Goal: Task Accomplishment & Management: Use online tool/utility

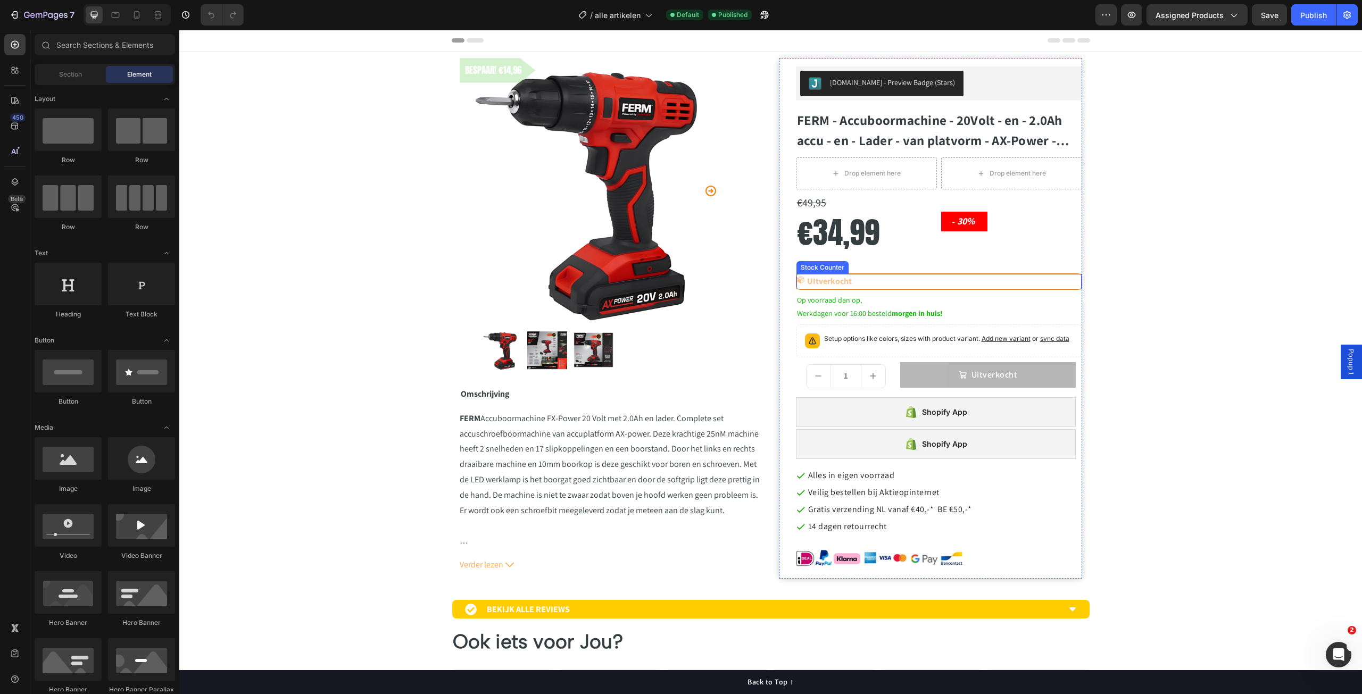
click at [935, 284] on div "UItverkocht" at bounding box center [938, 281] width 285 height 15
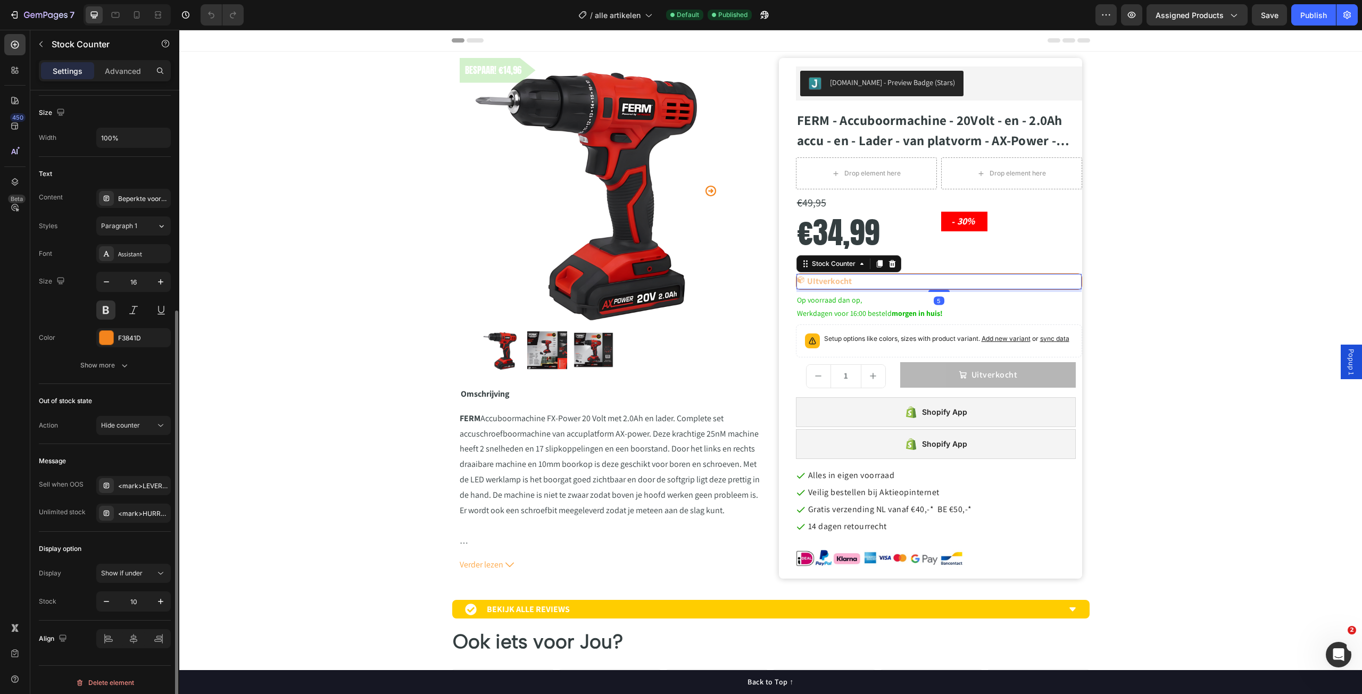
scroll to position [324, 0]
click at [150, 480] on div "<mark>LEVERTIJD</mark> 2 tot 6 dagen." at bounding box center [143, 481] width 50 height 10
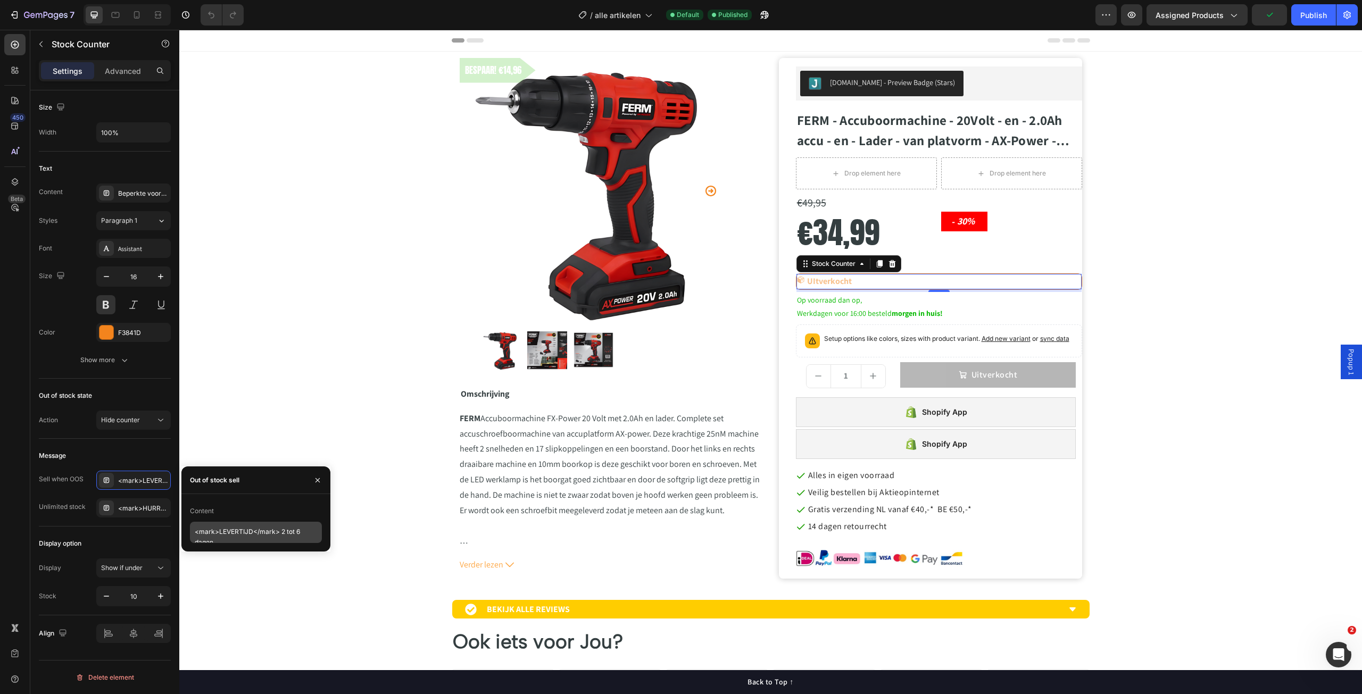
scroll to position [0, 0]
click at [219, 536] on textarea "<mark>LEVERTIJD</mark> 2 tot 6 dagen." at bounding box center [256, 532] width 132 height 21
click at [258, 535] on textarea "<mark> PRE ORDER LEVERTIJD</mark> 2 tot 6 dagen." at bounding box center [256, 532] width 132 height 21
click at [257, 534] on textarea "<mark> PRE ORDER LEVERTIJD</mark> 2 tot 6 dagen." at bounding box center [256, 532] width 132 height 21
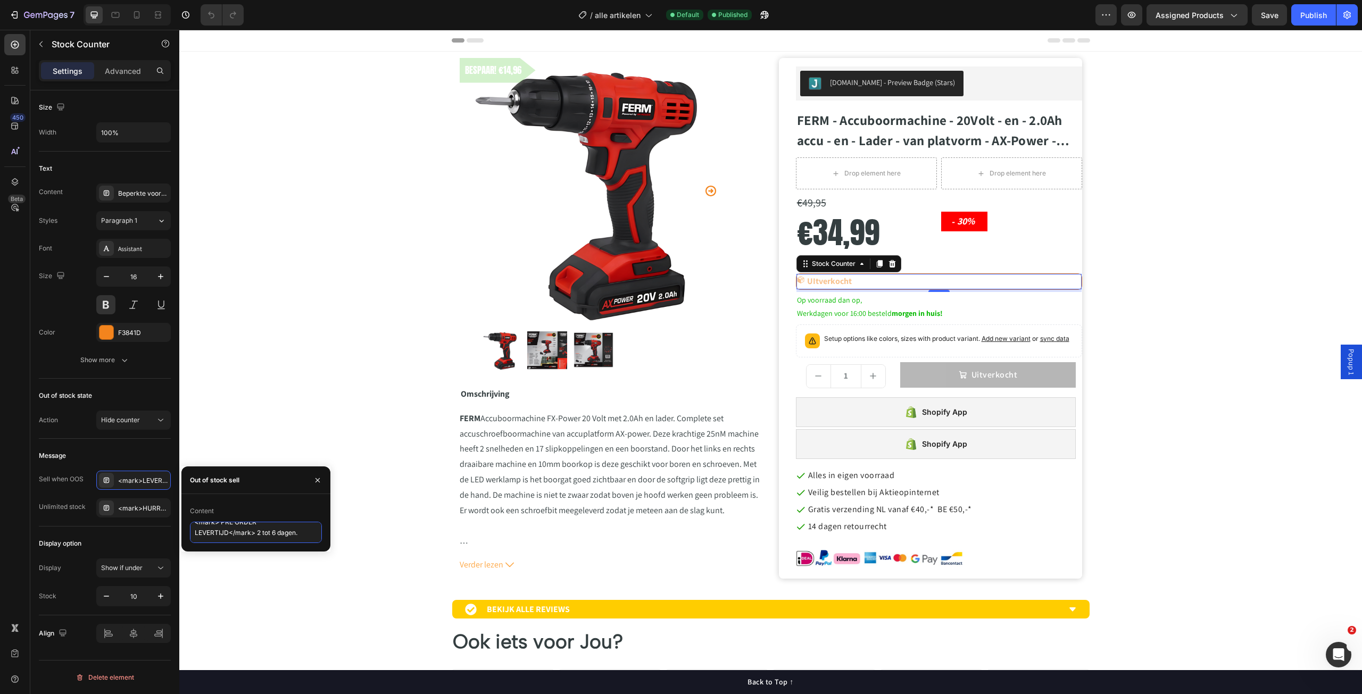
click at [261, 534] on textarea "<mark> PRE ORDER LEVERTIJD</mark> 2 tot 6 dagen." at bounding box center [256, 532] width 132 height 21
click at [274, 535] on textarea "<mark> PRE ORDER LEVERTIJD</mark> 10 tot 6 dagen." at bounding box center [256, 532] width 132 height 21
drag, startPoint x: 216, startPoint y: 531, endPoint x: 198, endPoint y: 511, distance: 27.1
click at [198, 511] on div "Content <mark> PRE ORDER LEVERTIJD</mark> 10 tot 14 dagen." at bounding box center [256, 523] width 132 height 40
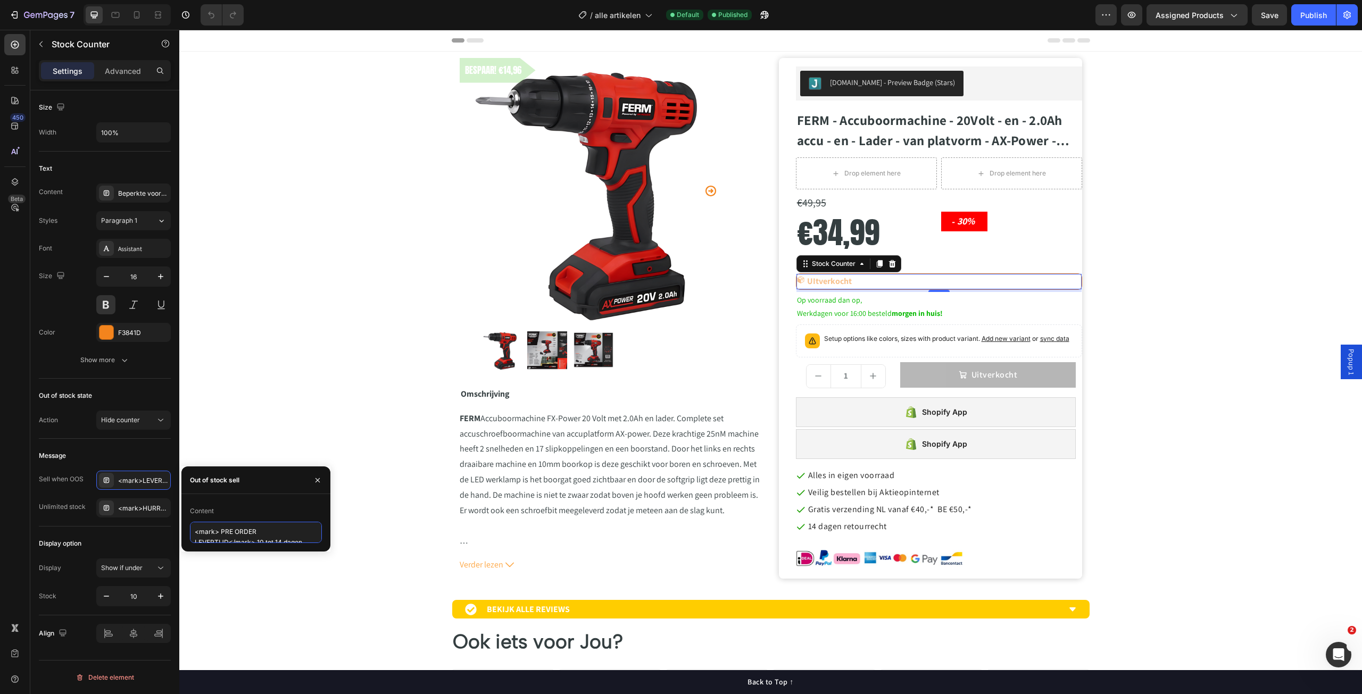
type textarea "<mark> PRE ORDER LEVERTIJD</mark> 10 tot 14 dagen."
click at [311, 513] on div "Content" at bounding box center [256, 511] width 132 height 17
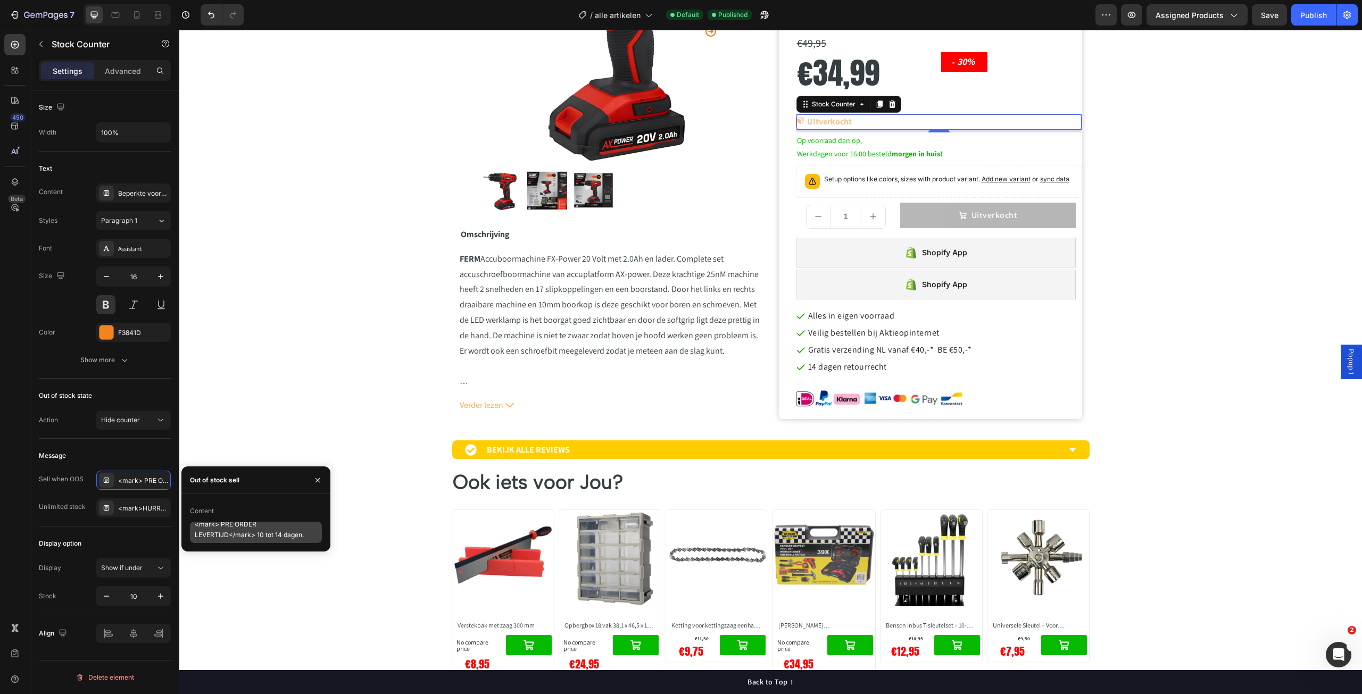
scroll to position [10, 0]
click at [382, 486] on div "BESPAAR! €14,96 Product Badge Product Images Omschrijving Text Block FERM Accub…" at bounding box center [770, 408] width 1182 height 1033
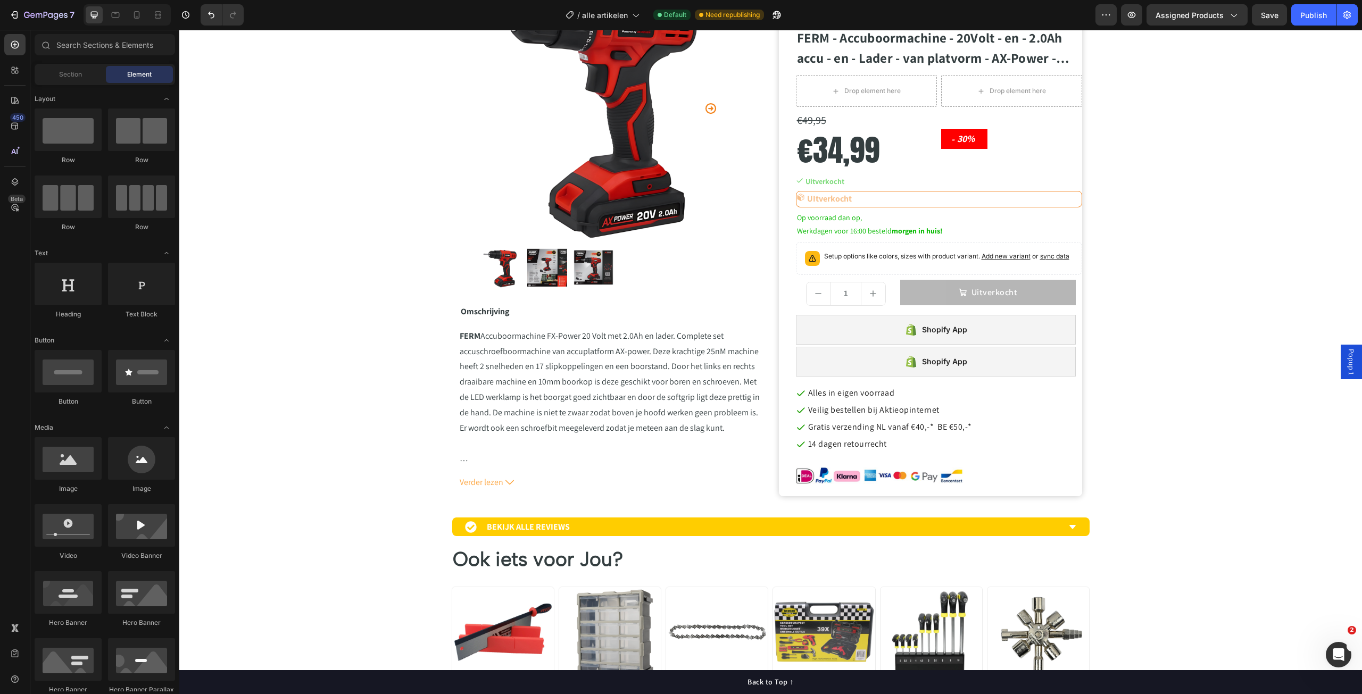
scroll to position [0, 0]
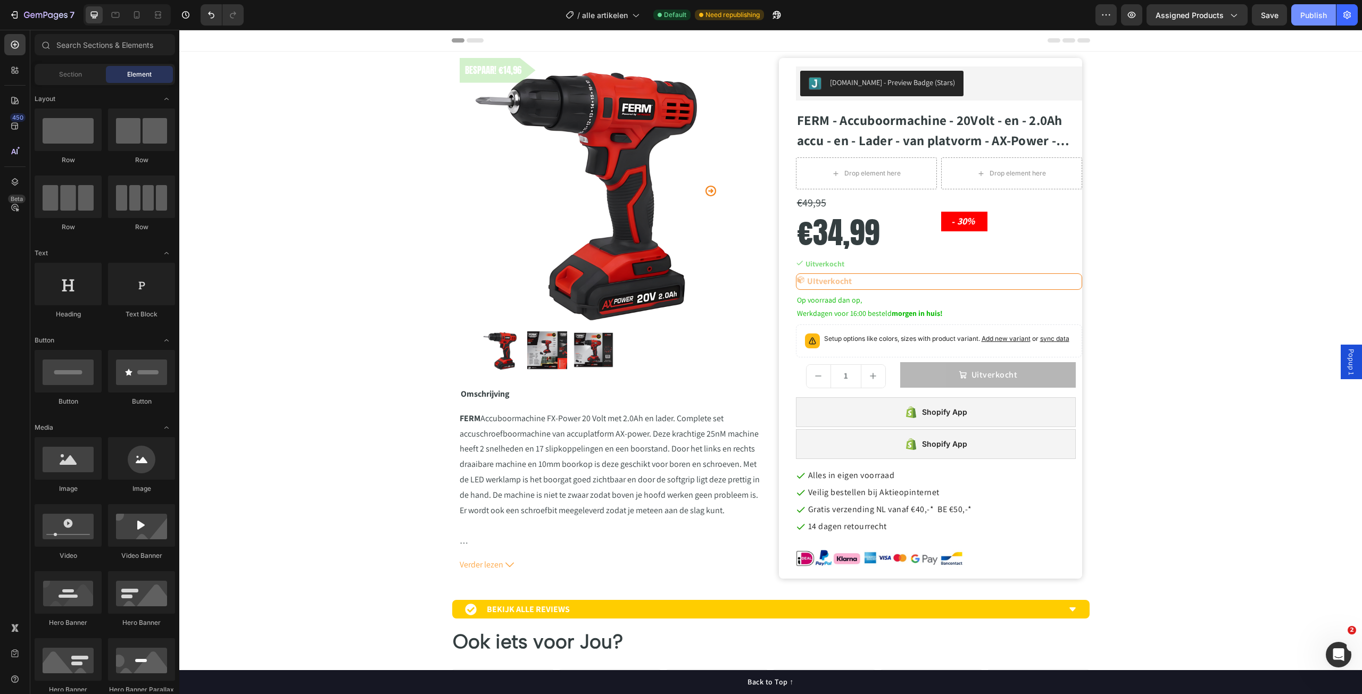
click at [1315, 12] on div "Publish" at bounding box center [1313, 15] width 27 height 11
click at [139, 13] on icon at bounding box center [137, 14] width 6 height 7
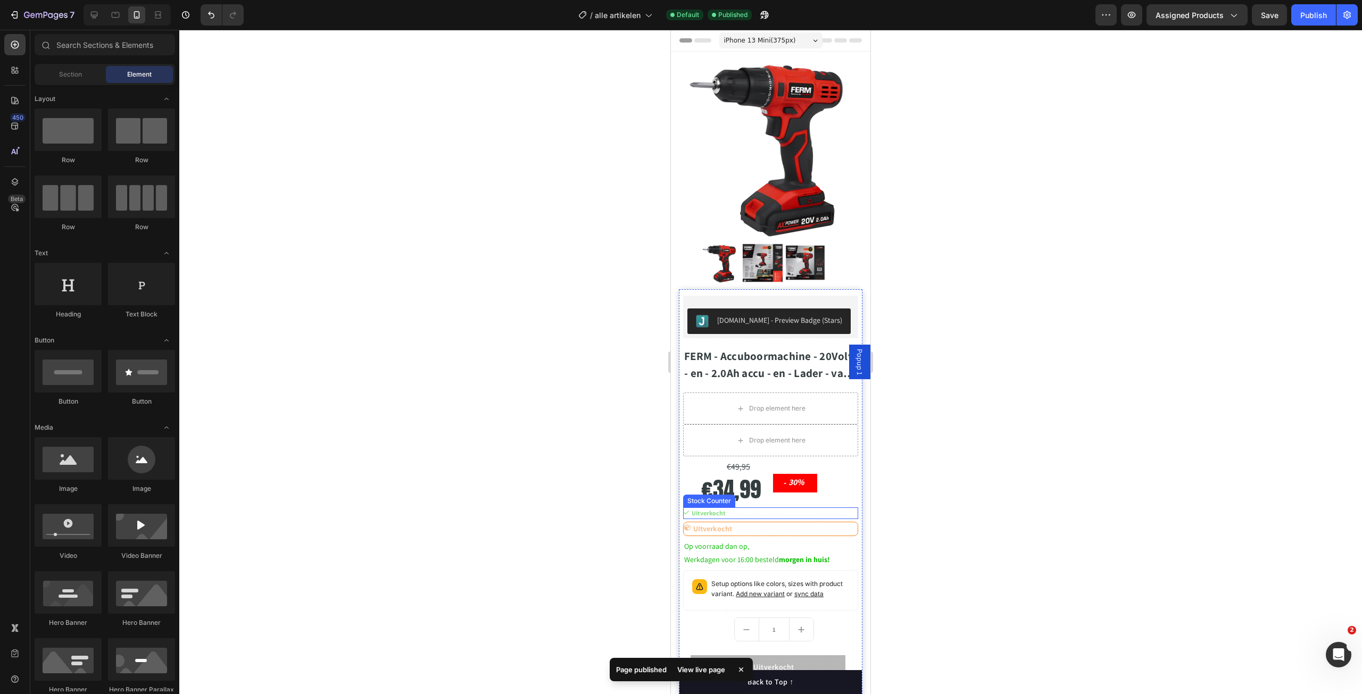
click at [778, 511] on div "Uitverkocht" at bounding box center [770, 513] width 175 height 12
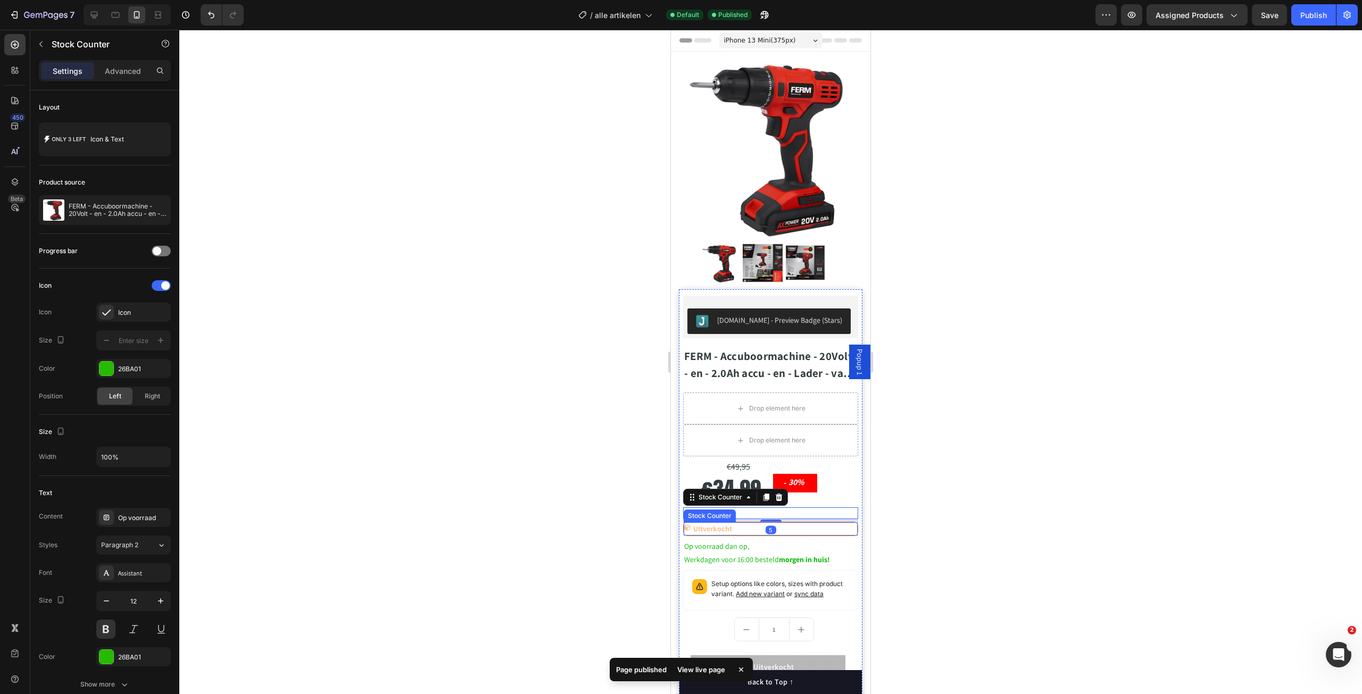
click at [781, 525] on div "UItverkocht" at bounding box center [771, 528] width 174 height 13
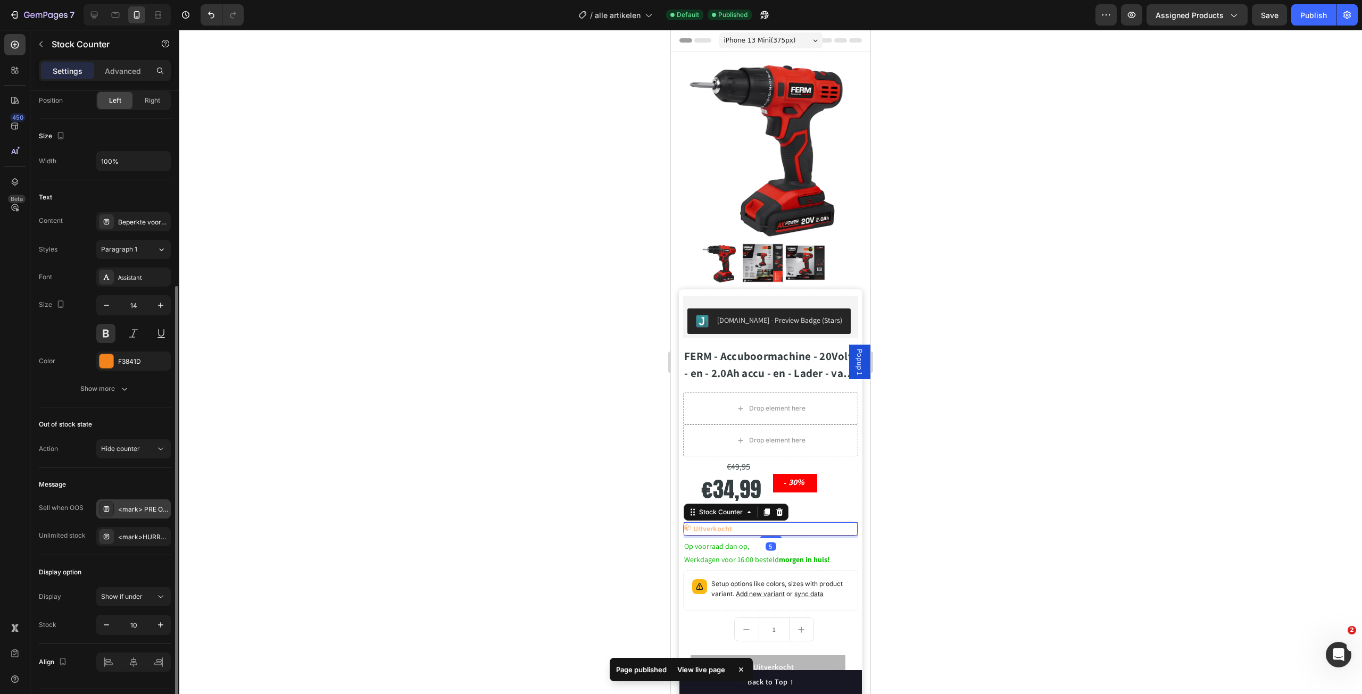
click at [128, 507] on div "<mark> PRE ORDER LEVERTIJD</mark> 10 tot 14 dagen." at bounding box center [143, 510] width 50 height 10
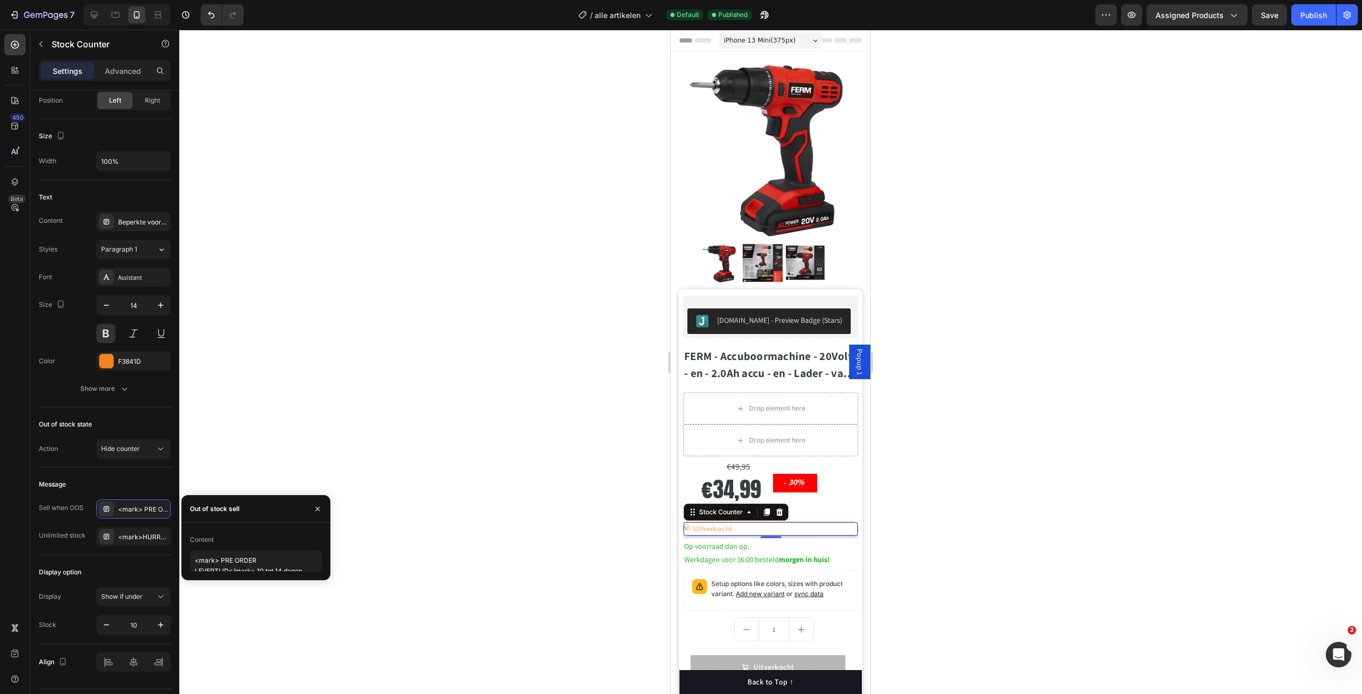
drag, startPoint x: 390, startPoint y: 454, endPoint x: 399, endPoint y: 447, distance: 11.4
click at [390, 453] on div at bounding box center [770, 362] width 1182 height 664
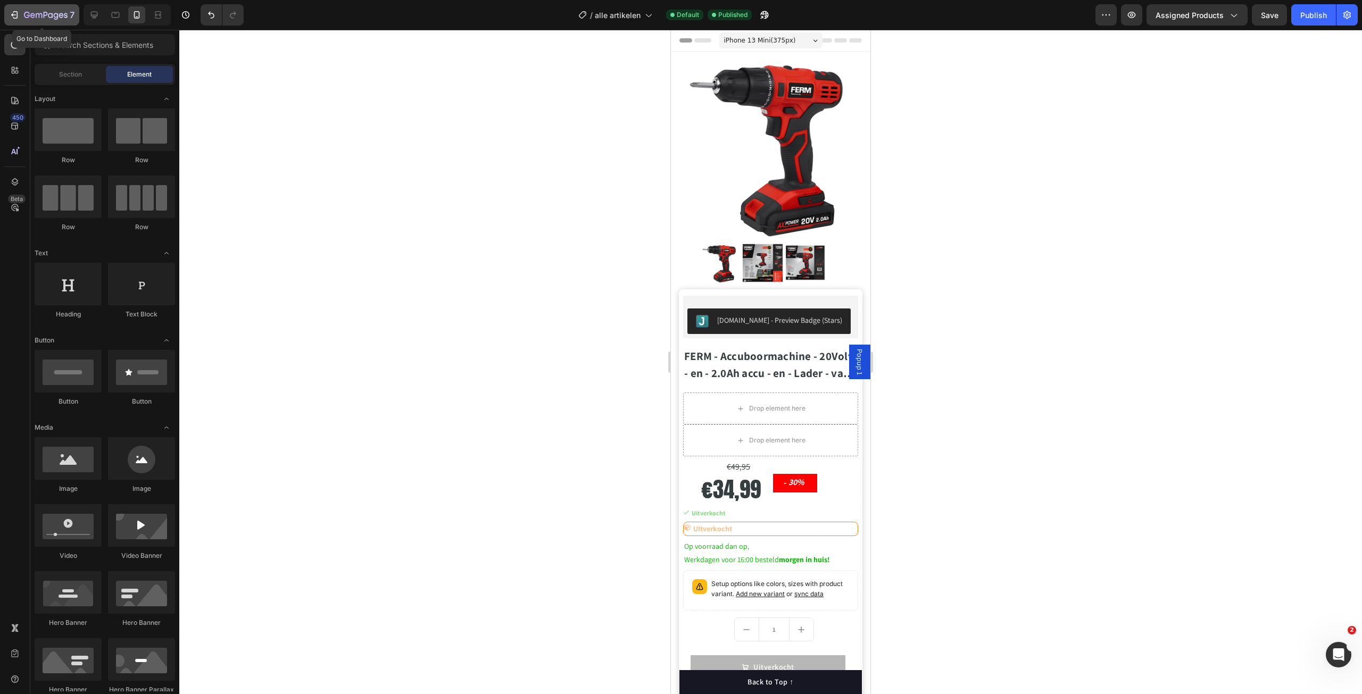
click at [26, 17] on icon "button" at bounding box center [27, 15] width 6 height 6
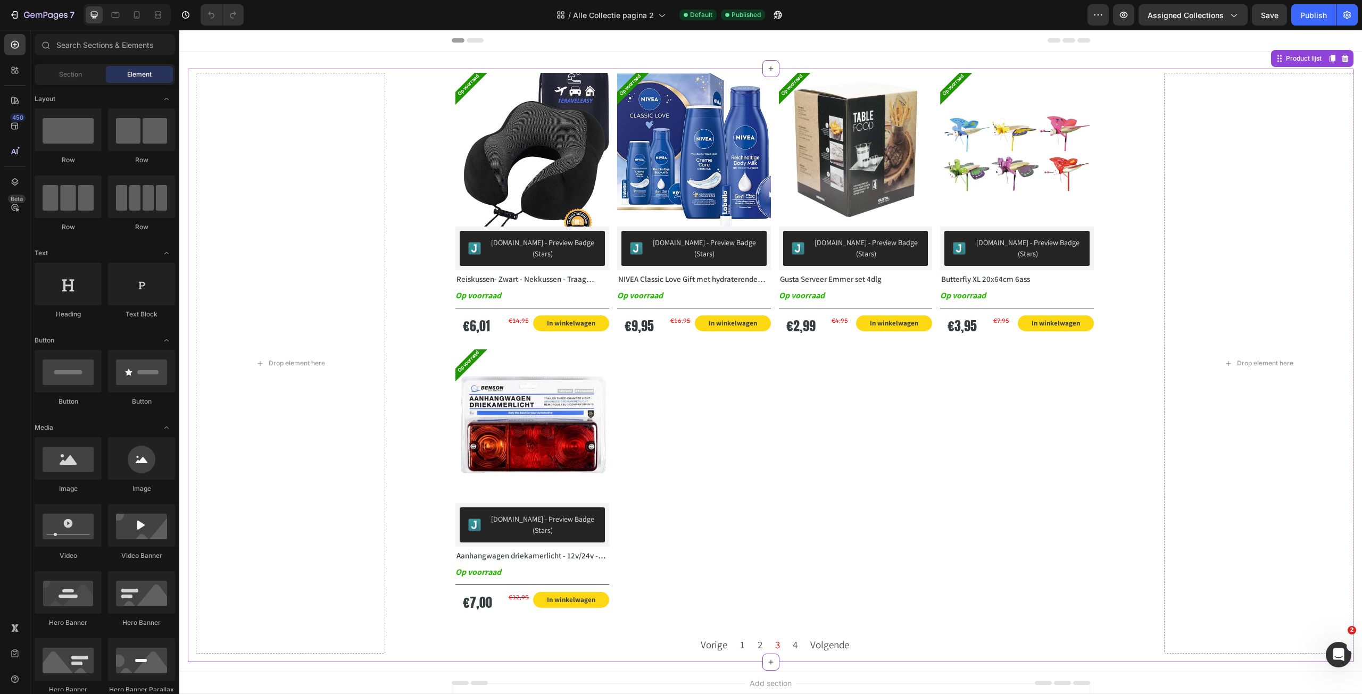
click at [826, 460] on div "Op voorraad Product Badge Product Images Judge.me - Preview Badge (Stars) Judge…" at bounding box center [774, 345] width 638 height 545
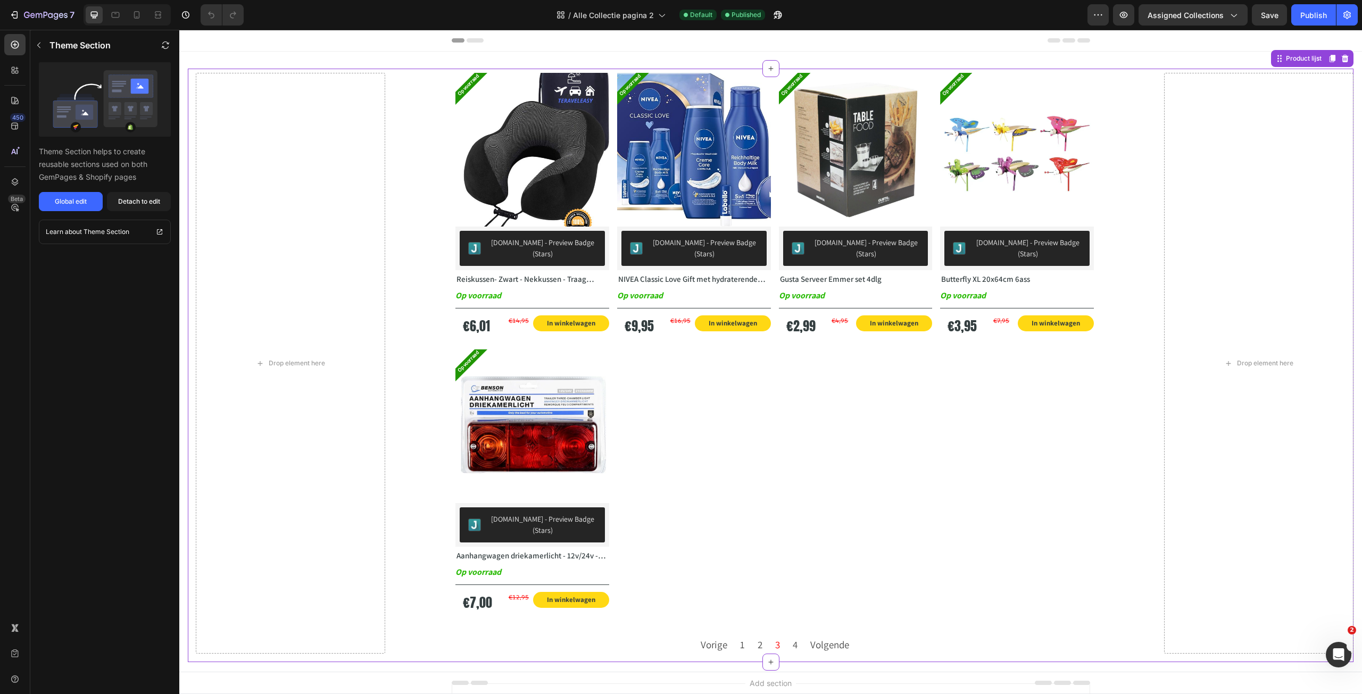
click at [483, 288] on p "Op voorraad" at bounding box center [478, 295] width 46 height 15
click at [95, 192] on button "Global edit" at bounding box center [71, 201] width 64 height 19
click at [76, 198] on div "Global edit" at bounding box center [71, 202] width 32 height 10
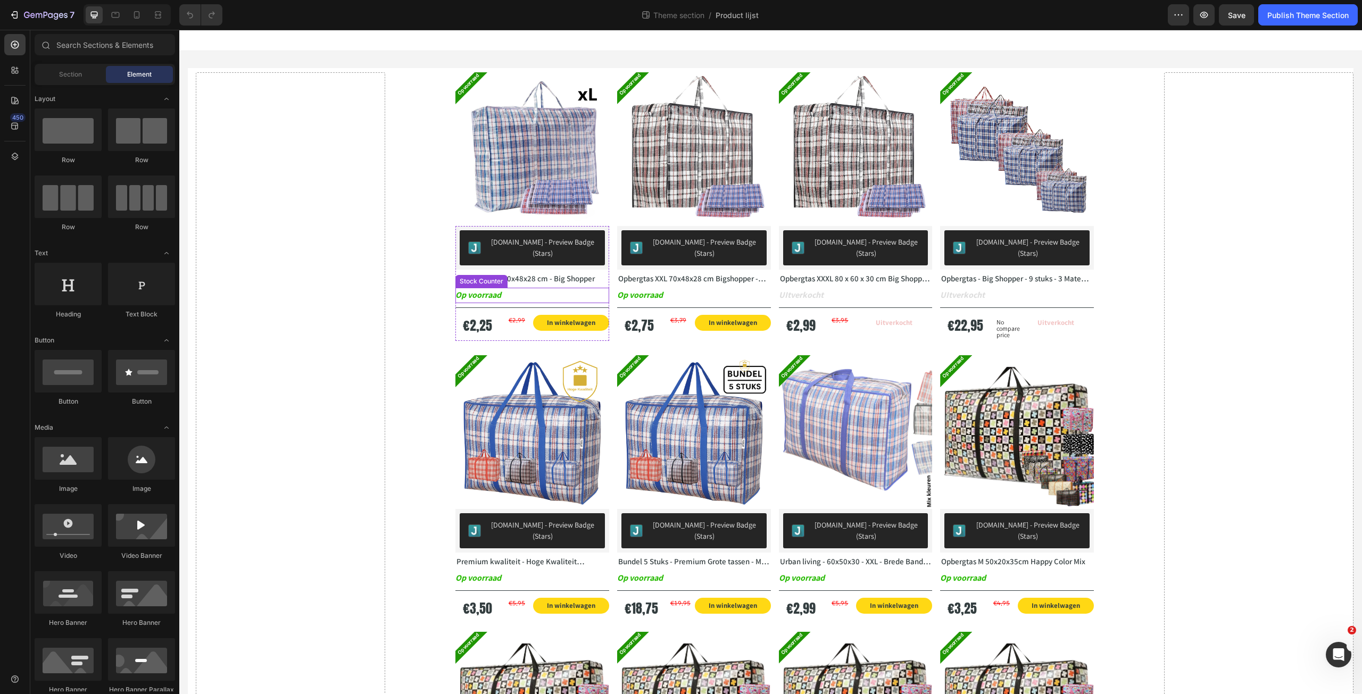
drag, startPoint x: 486, startPoint y: 286, endPoint x: 482, endPoint y: 273, distance: 12.8
click at [486, 288] on p "Op voorraad" at bounding box center [478, 295] width 46 height 15
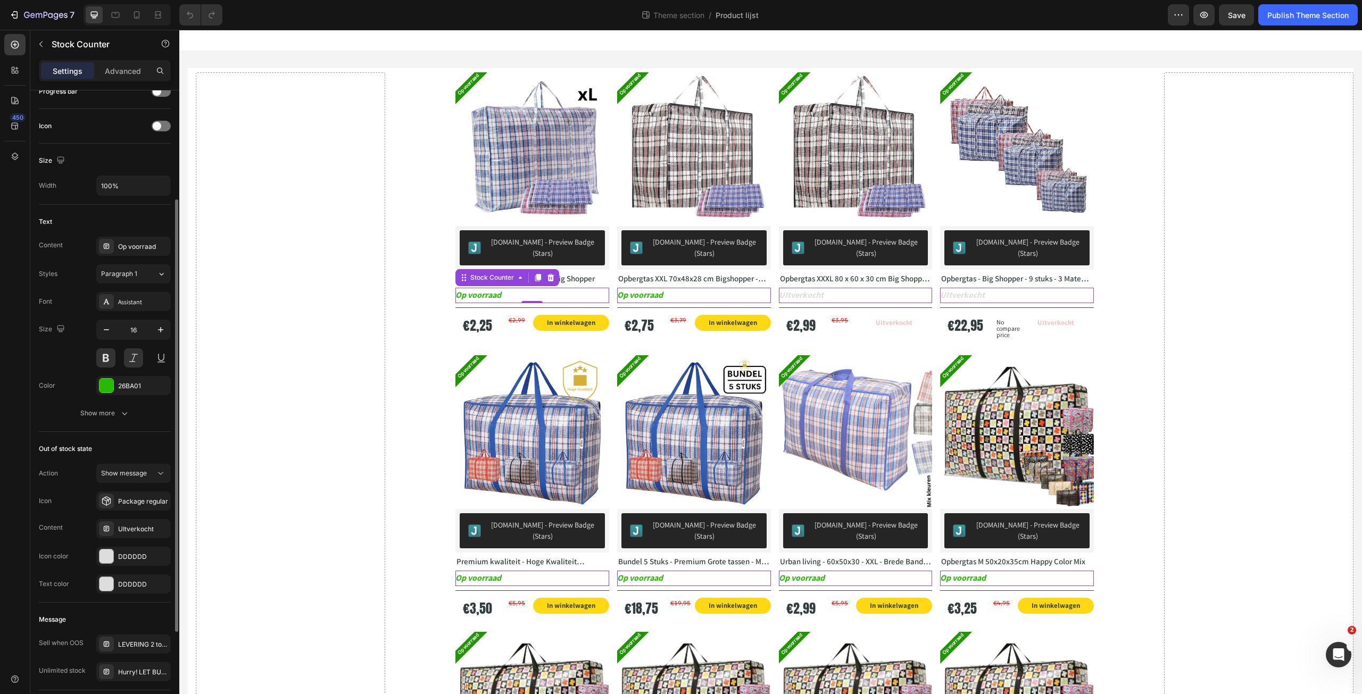
scroll to position [295, 0]
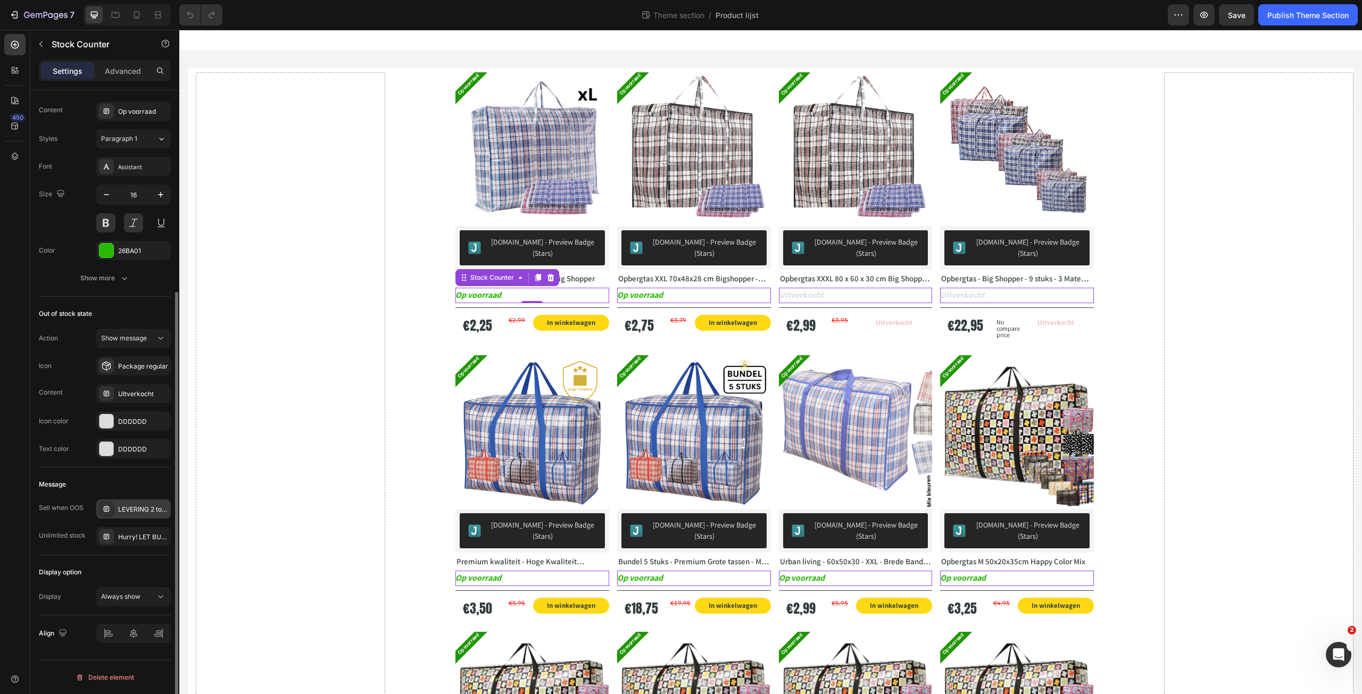
click at [127, 505] on div "LEVERING 2 tot 7 dagen" at bounding box center [143, 510] width 50 height 10
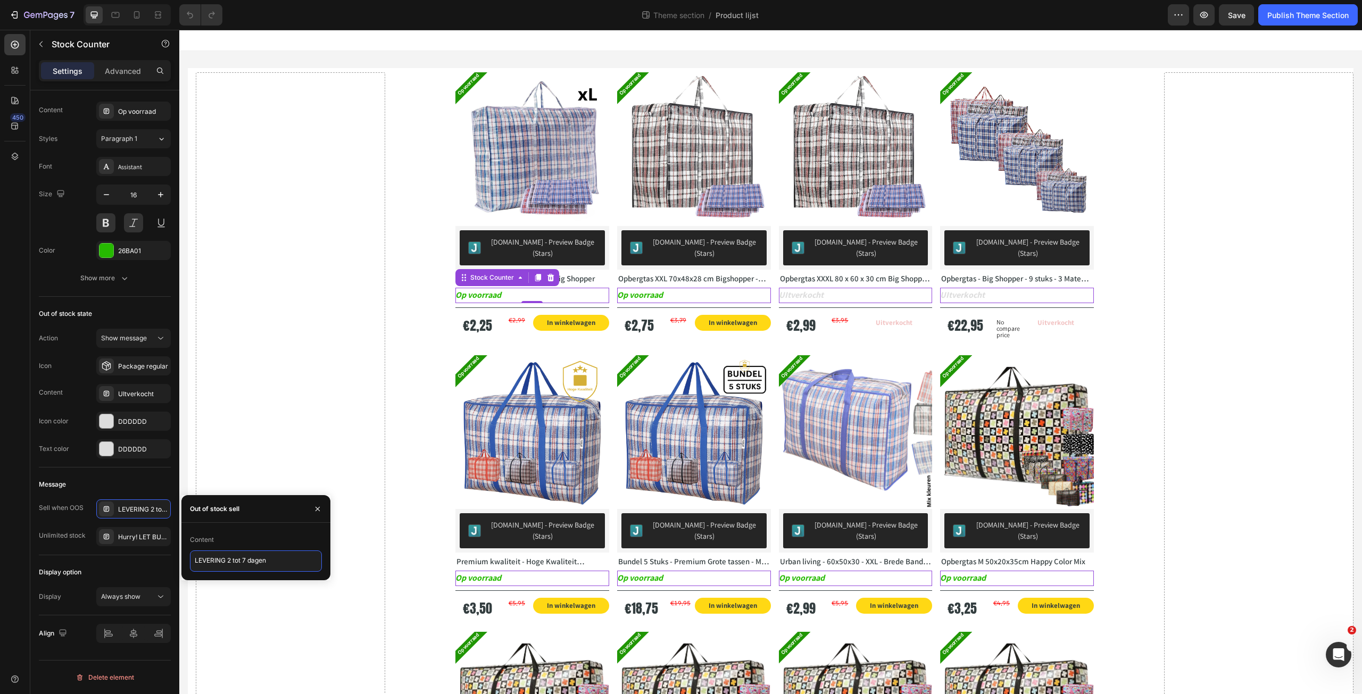
click at [234, 562] on textarea "LEVERING 2 tot 7 dagen" at bounding box center [256, 561] width 132 height 21
click at [244, 560] on textarea "LEVERING 10tot 7 dagen" at bounding box center [256, 561] width 132 height 21
type textarea "LEVERING 10tot 14 dagen"
click at [291, 537] on div "Content" at bounding box center [256, 539] width 132 height 17
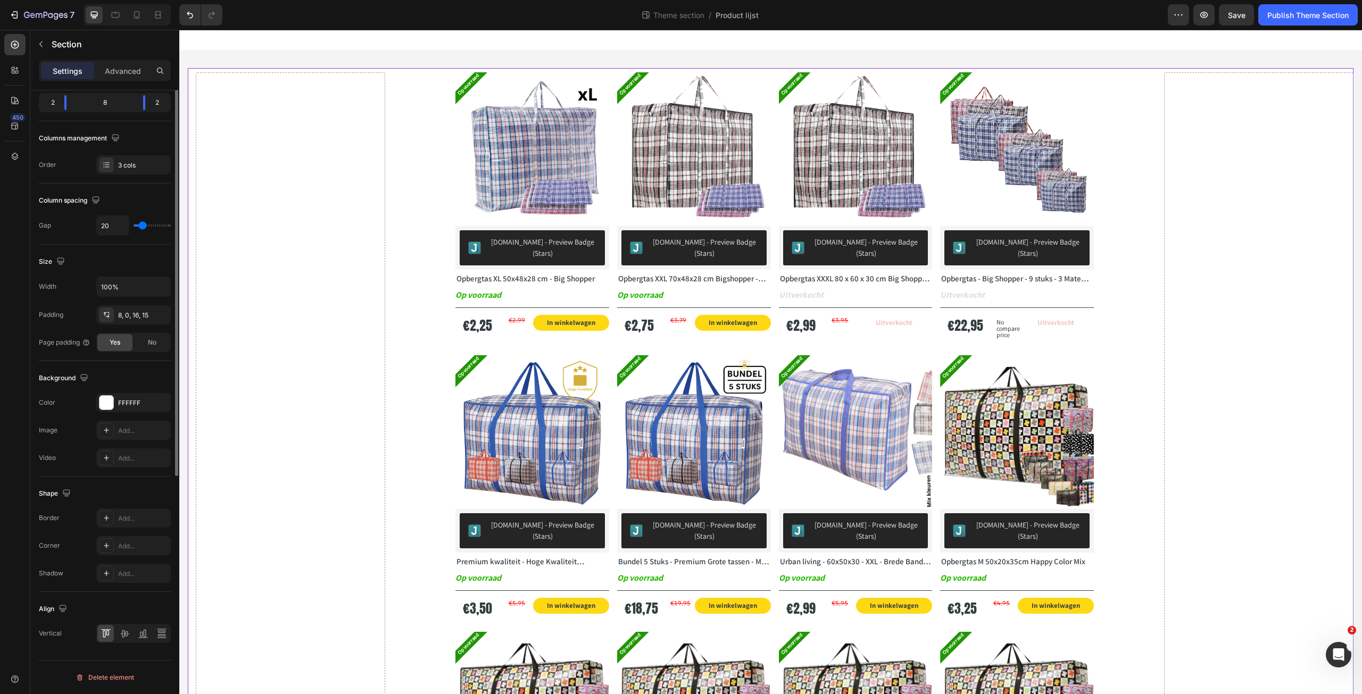
scroll to position [0, 0]
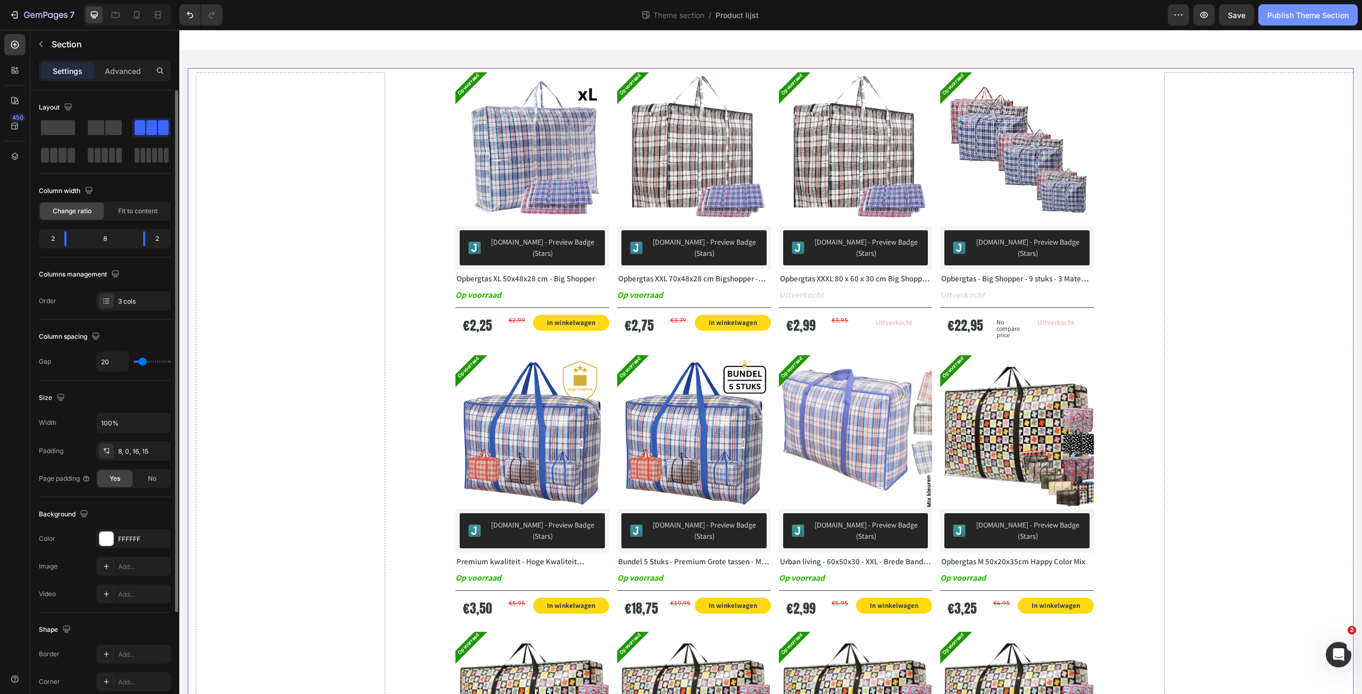
click at [1289, 10] on div "Publish Theme Section" at bounding box center [1307, 15] width 81 height 11
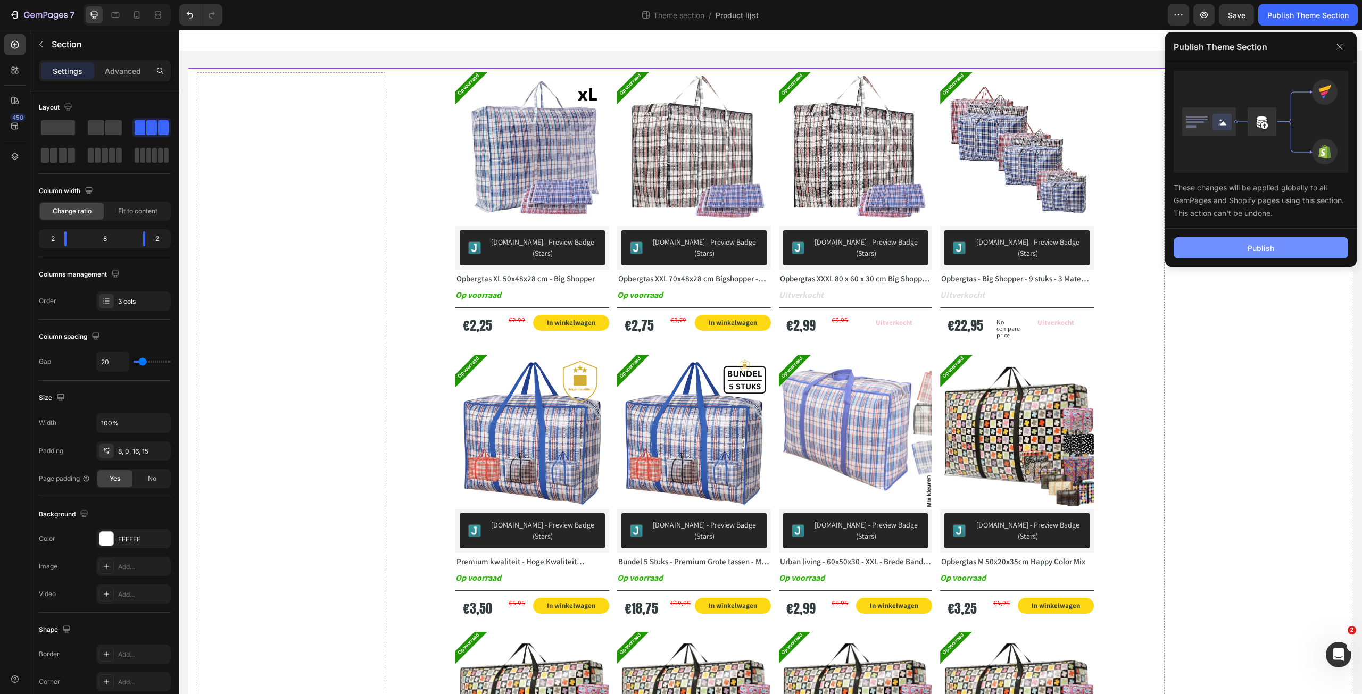
click at [1261, 247] on div "Publish" at bounding box center [1260, 248] width 27 height 11
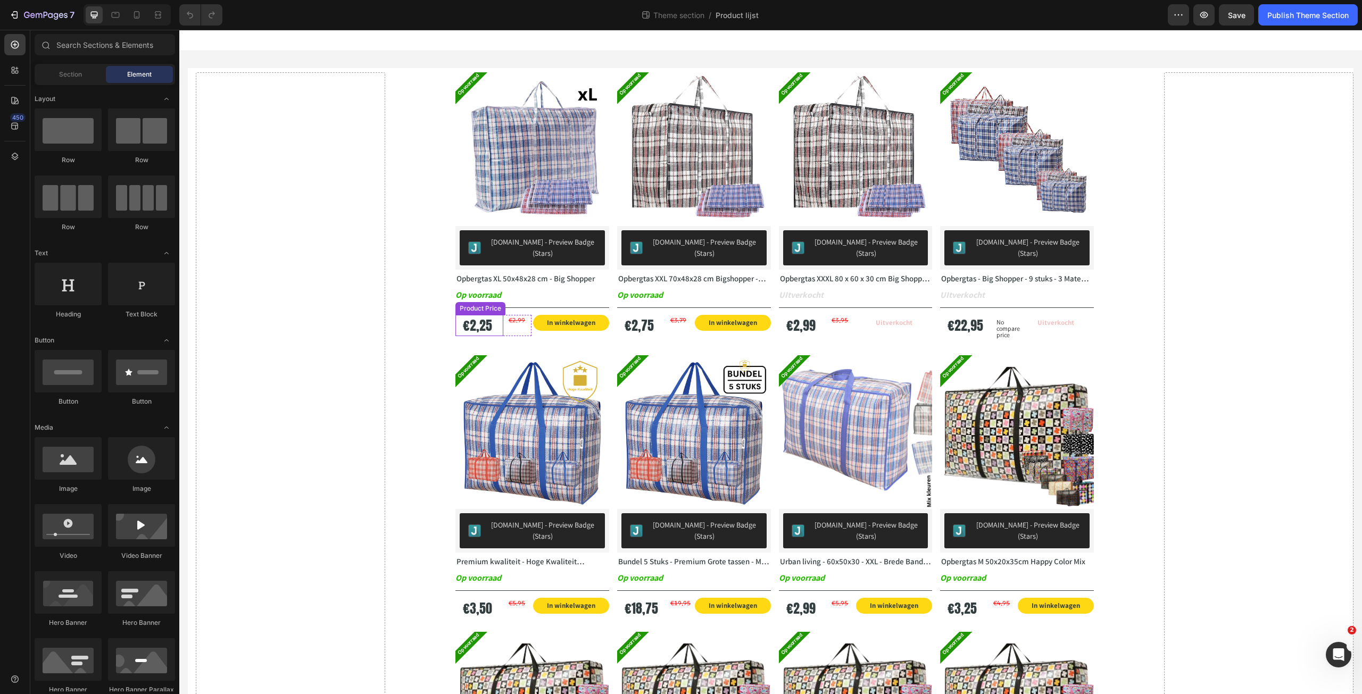
click at [486, 288] on p "Op voorraad" at bounding box center [478, 295] width 46 height 15
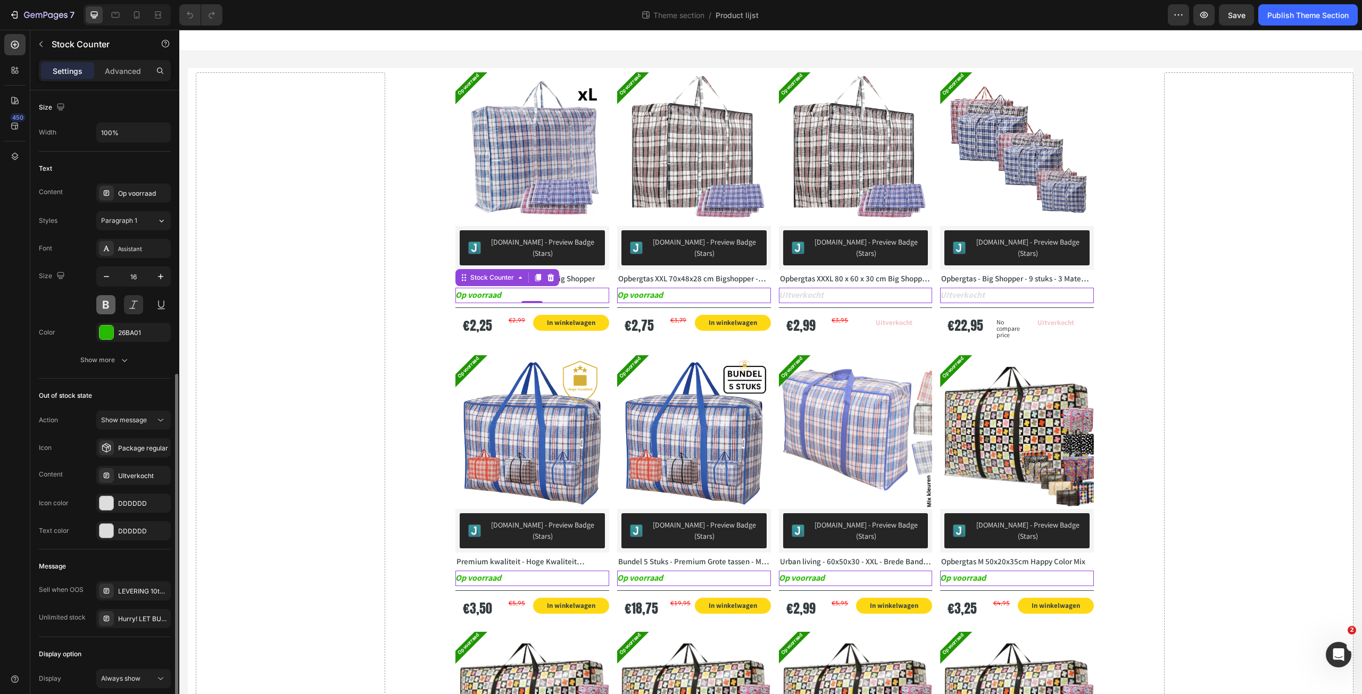
scroll to position [295, 0]
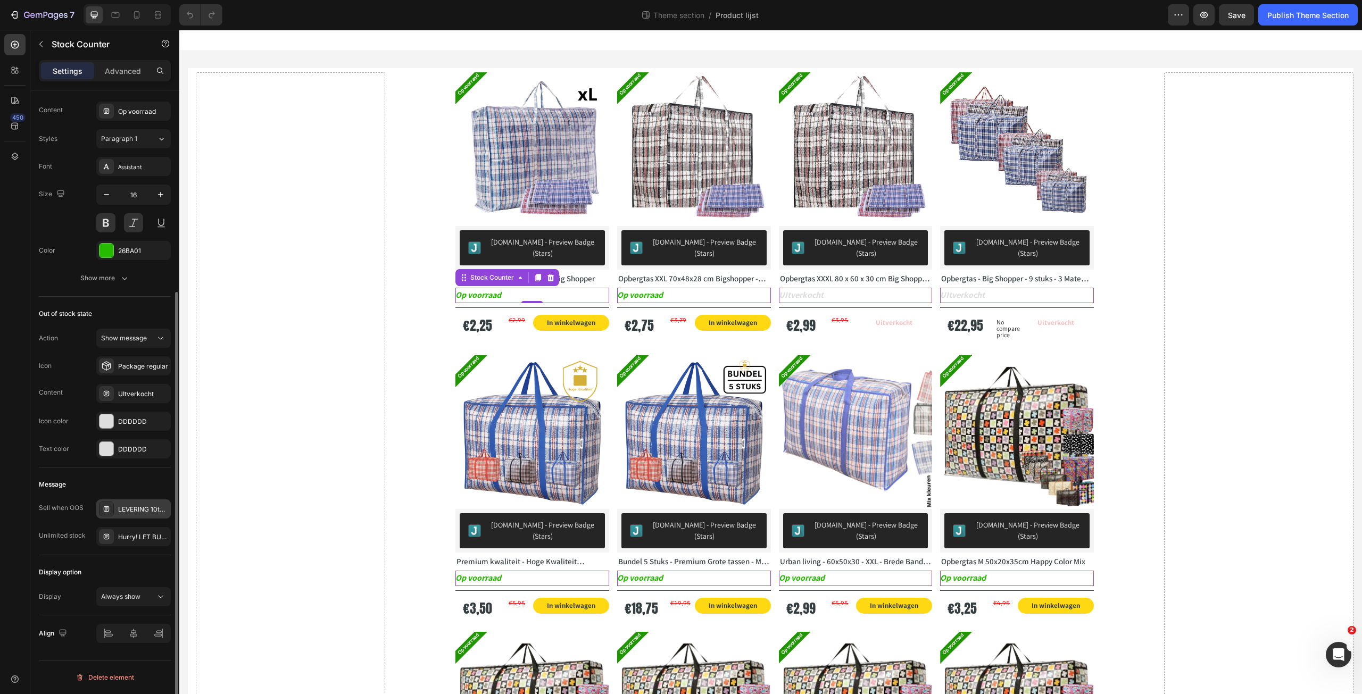
click at [149, 507] on div "LEVERING 10tot 14 dagen" at bounding box center [143, 510] width 50 height 10
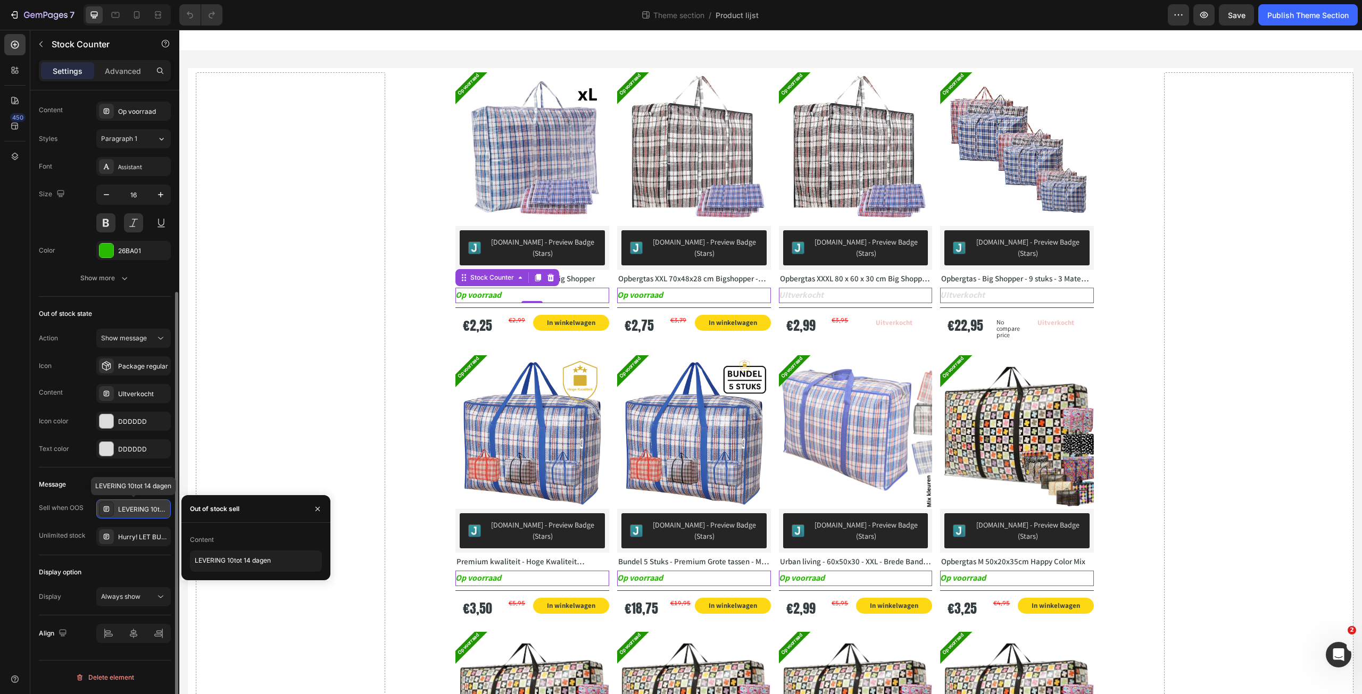
click at [157, 510] on div "LEVERING 10tot 14 dagen" at bounding box center [143, 510] width 50 height 10
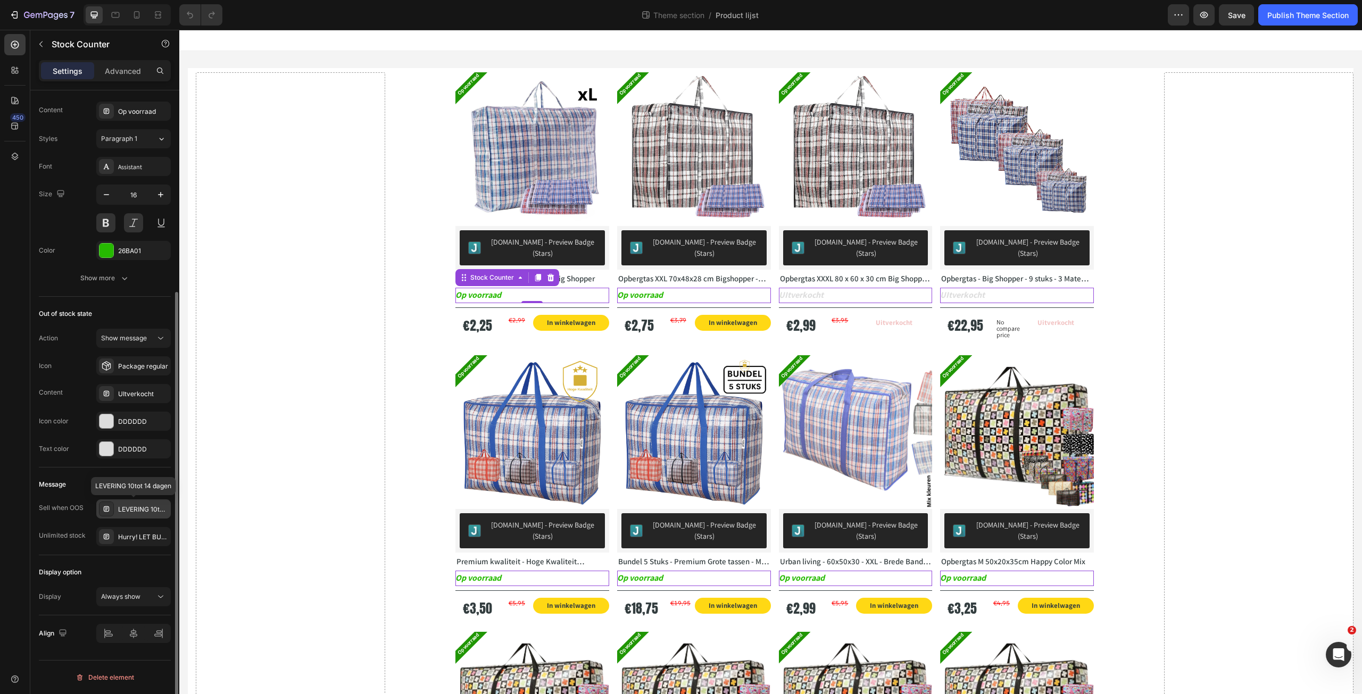
click at [157, 511] on div "LEVERING 10tot 14 dagen" at bounding box center [143, 510] width 50 height 10
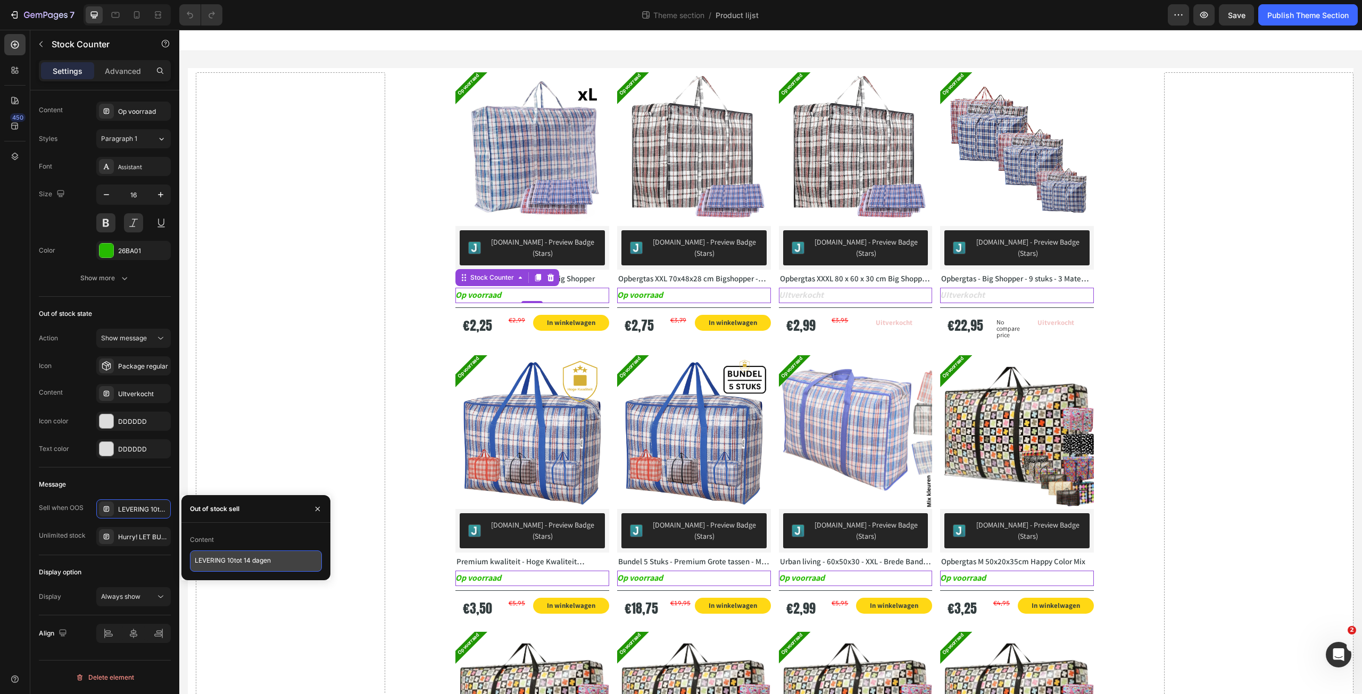
click at [236, 567] on textarea "LEVERING 10tot 14 dagen" at bounding box center [256, 561] width 132 height 21
click at [234, 565] on textarea "LEVERING 10tot 14 dagen" at bounding box center [256, 561] width 132 height 21
type textarea "LEVERING 10 tot 14 dagen"
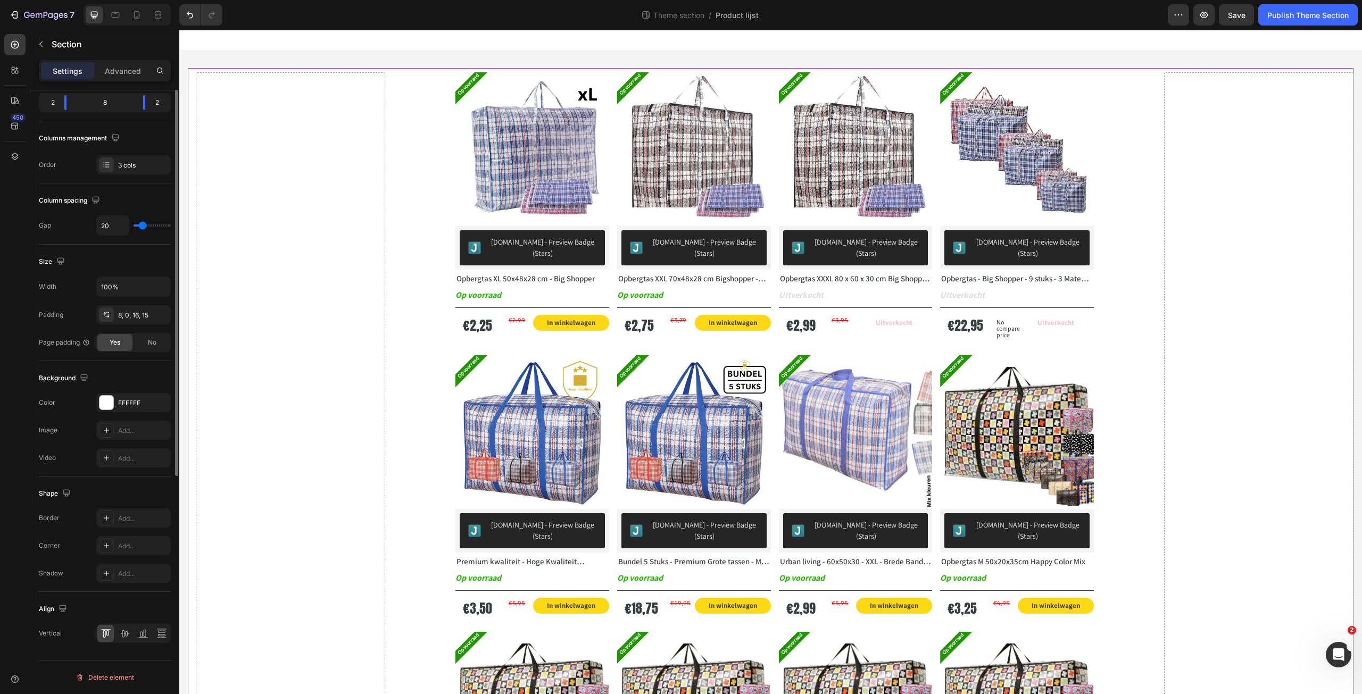
scroll to position [0, 0]
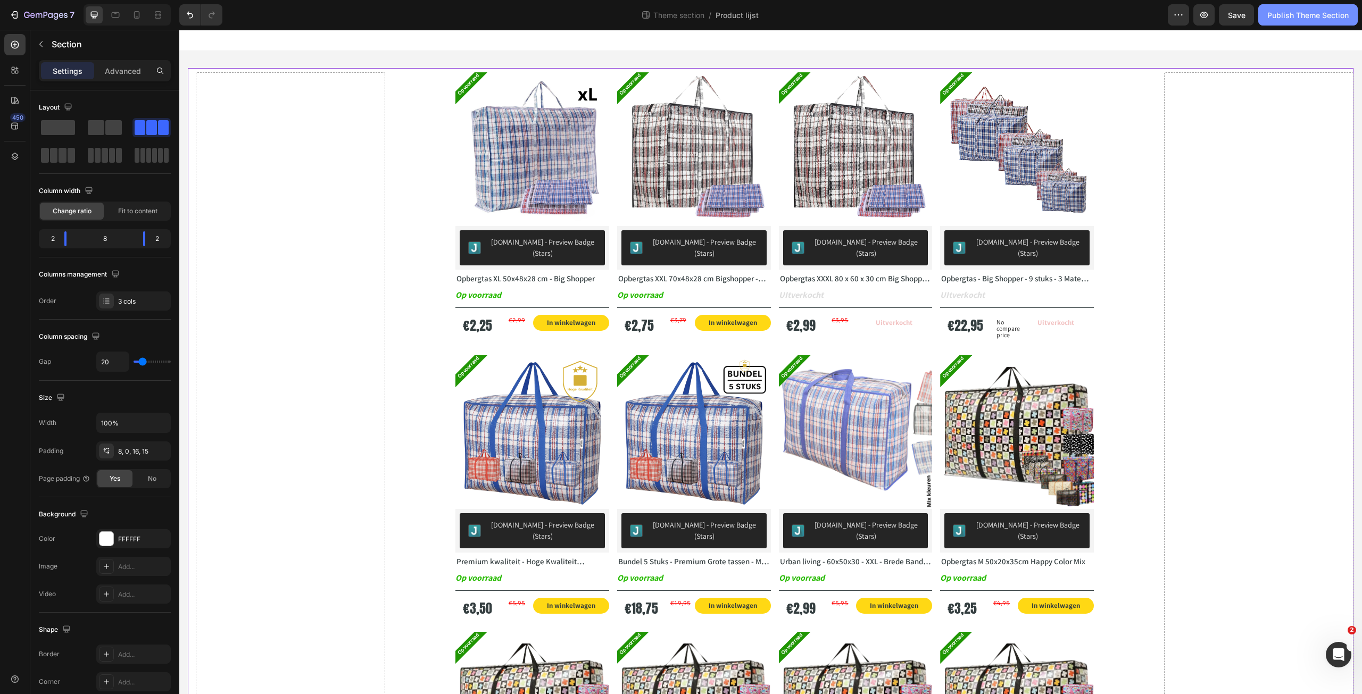
click at [1297, 14] on div "Publish Theme Section" at bounding box center [1307, 15] width 81 height 11
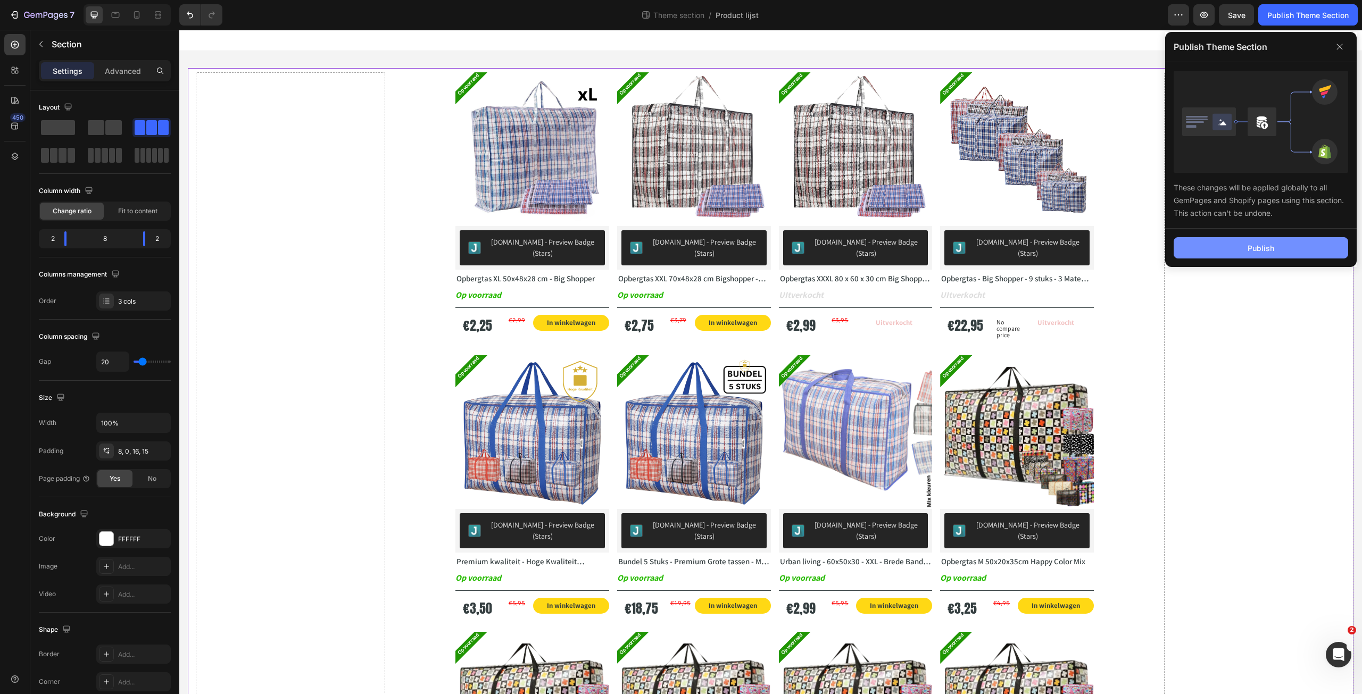
click at [0, 0] on button "Publish" at bounding box center [0, 0] width 0 height 0
